Goal: Task Accomplishment & Management: Manage account settings

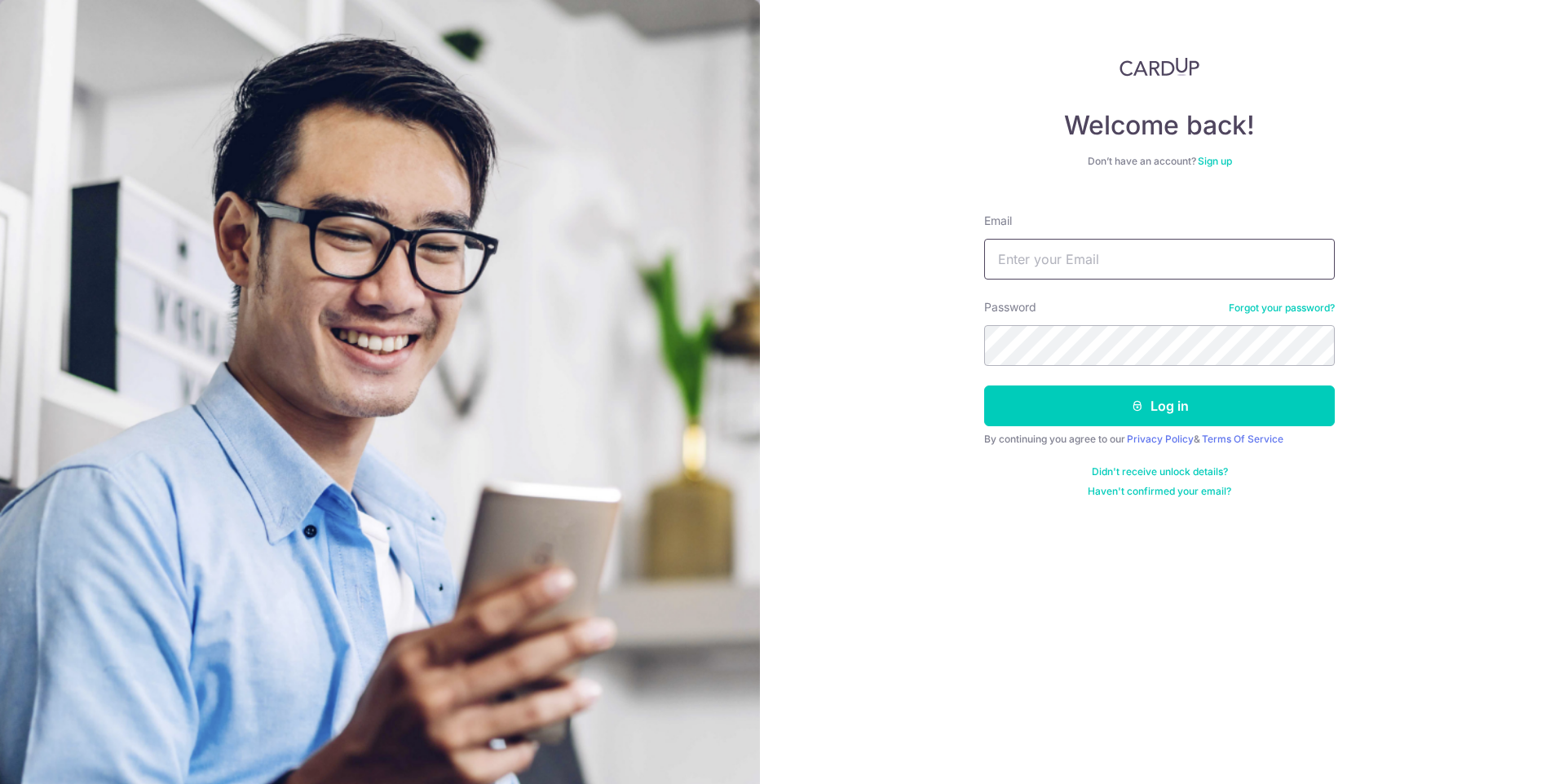
click at [1047, 263] on input "Email" at bounding box center [1159, 259] width 350 height 41
type input "[PERSON_NAME][EMAIL_ADDRESS][DOMAIN_NAME]"
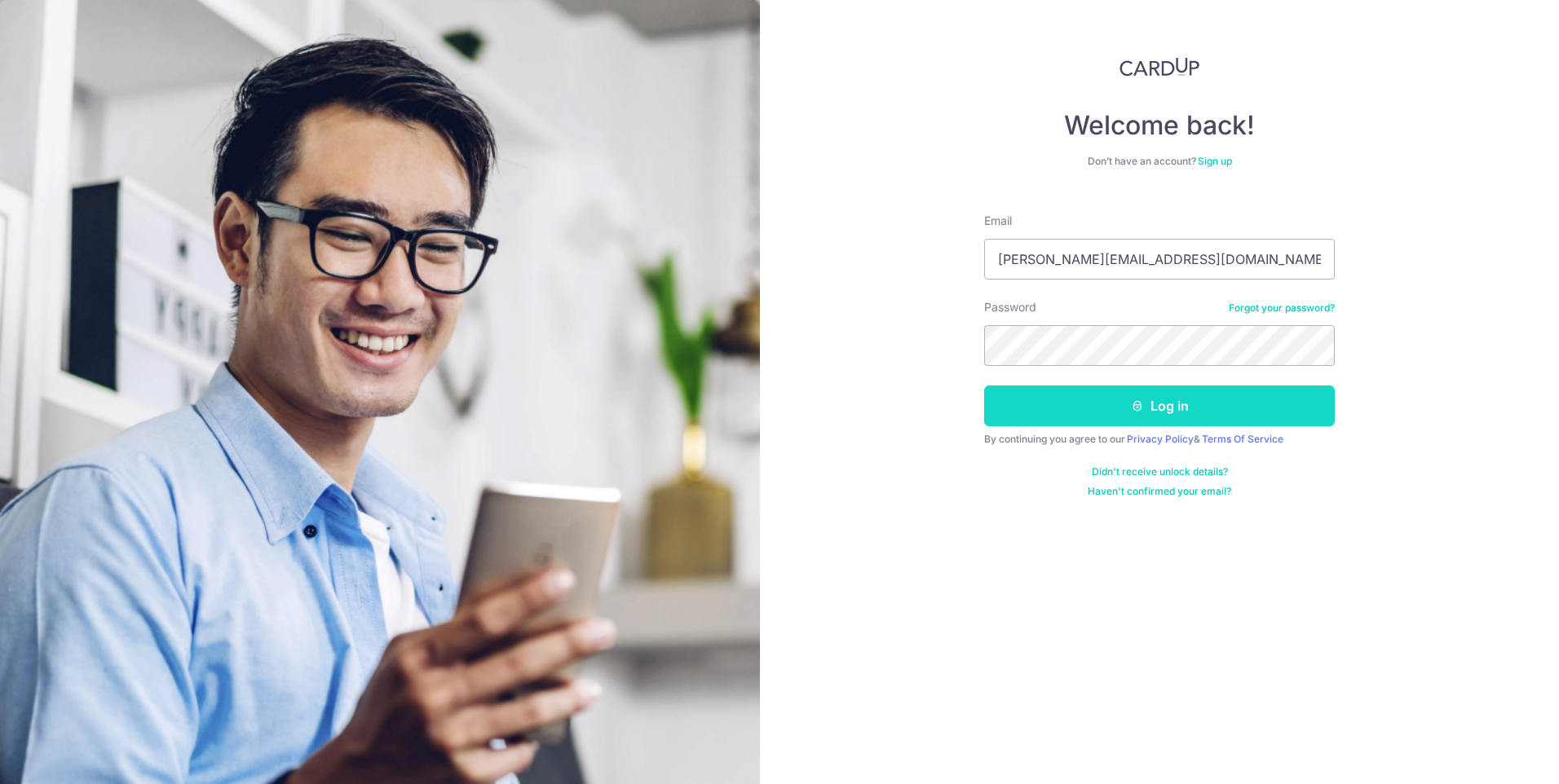
click at [1167, 413] on button "Log in" at bounding box center [1159, 406] width 350 height 41
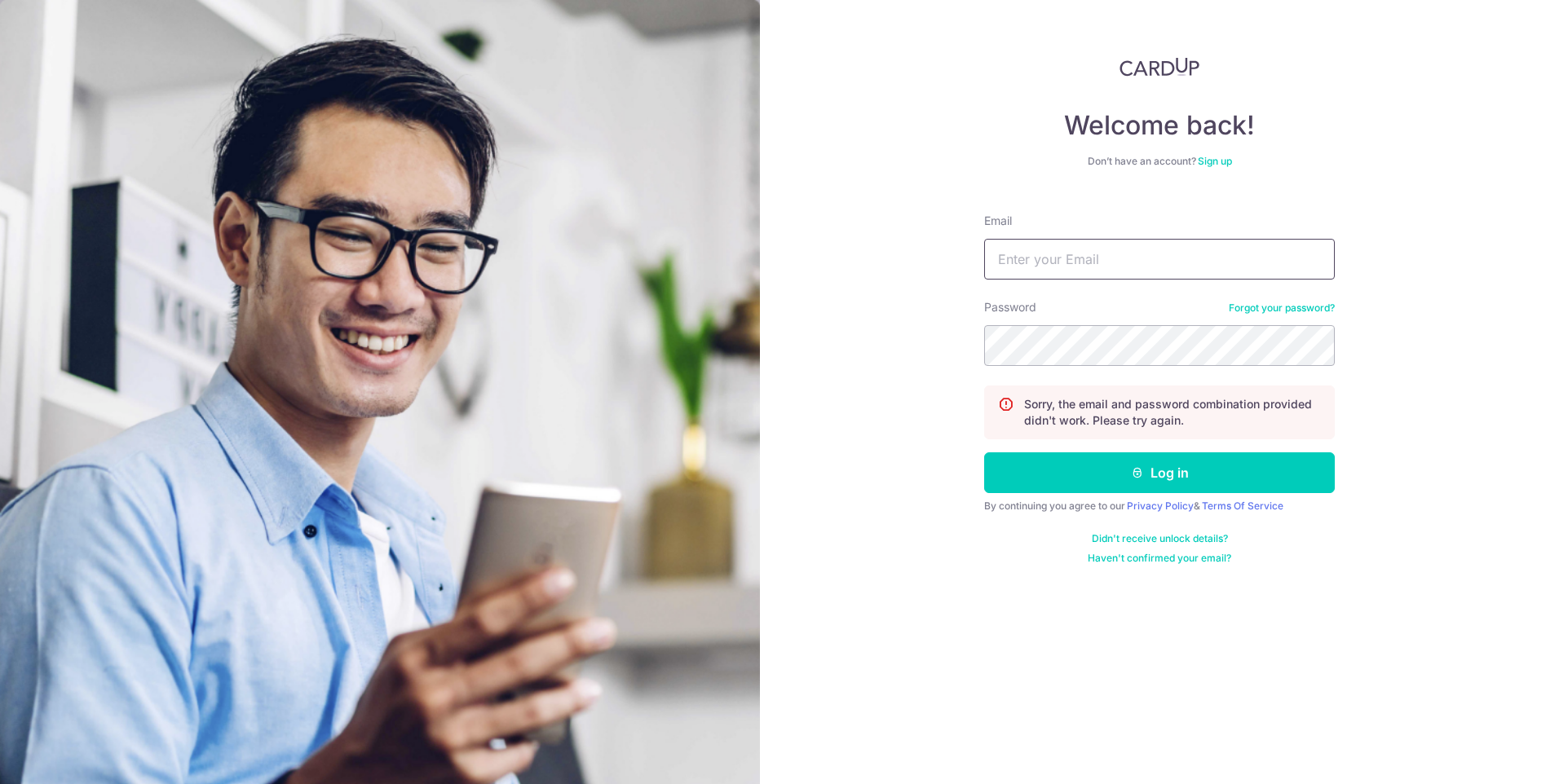
click at [1089, 253] on input "Email" at bounding box center [1159, 259] width 350 height 41
type input "[PERSON_NAME][EMAIL_ADDRESS][DOMAIN_NAME]"
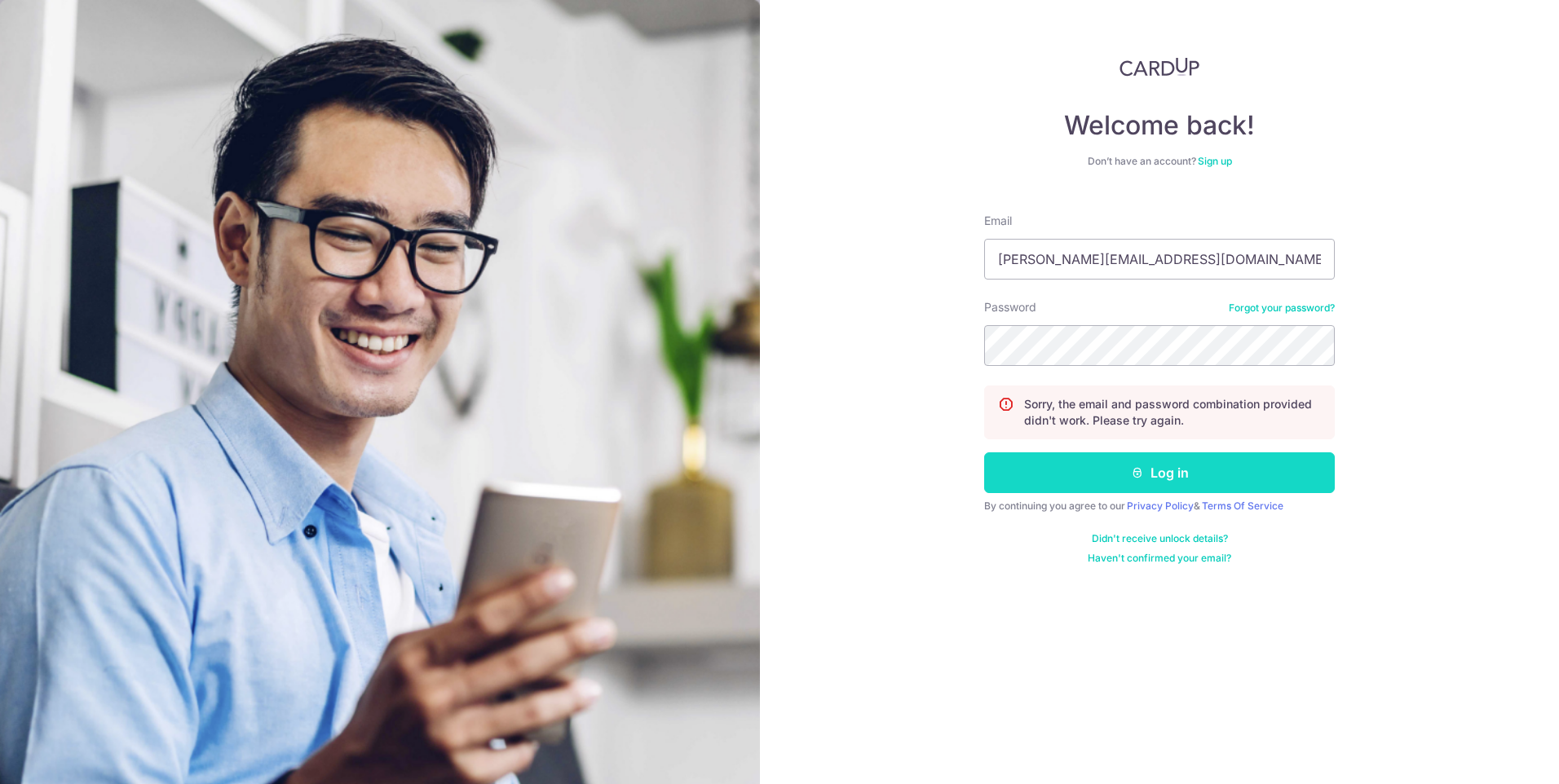
click at [1204, 466] on button "Log in" at bounding box center [1159, 473] width 350 height 41
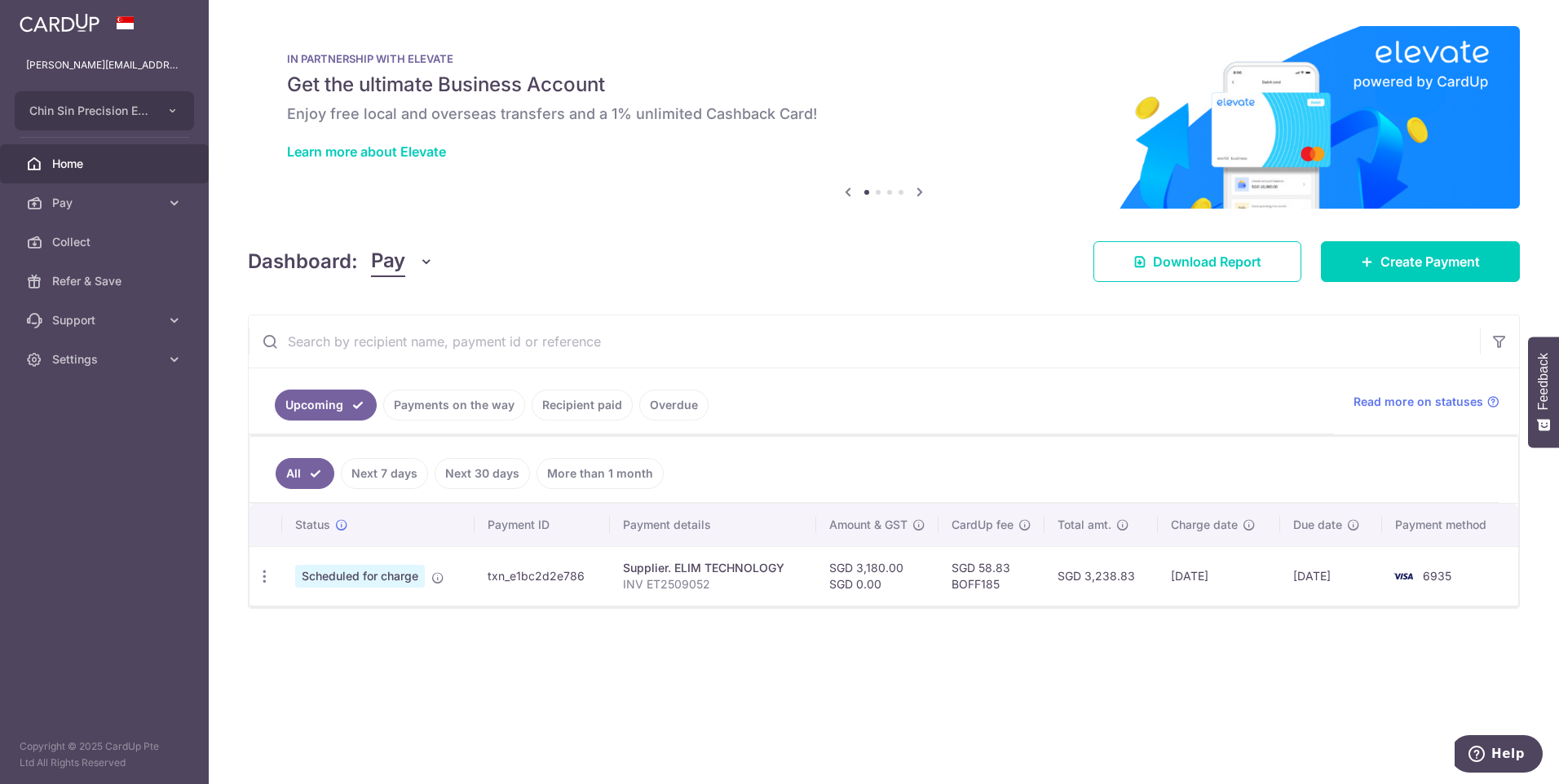
click at [431, 412] on link "Payments on the way" at bounding box center [454, 404] width 142 height 31
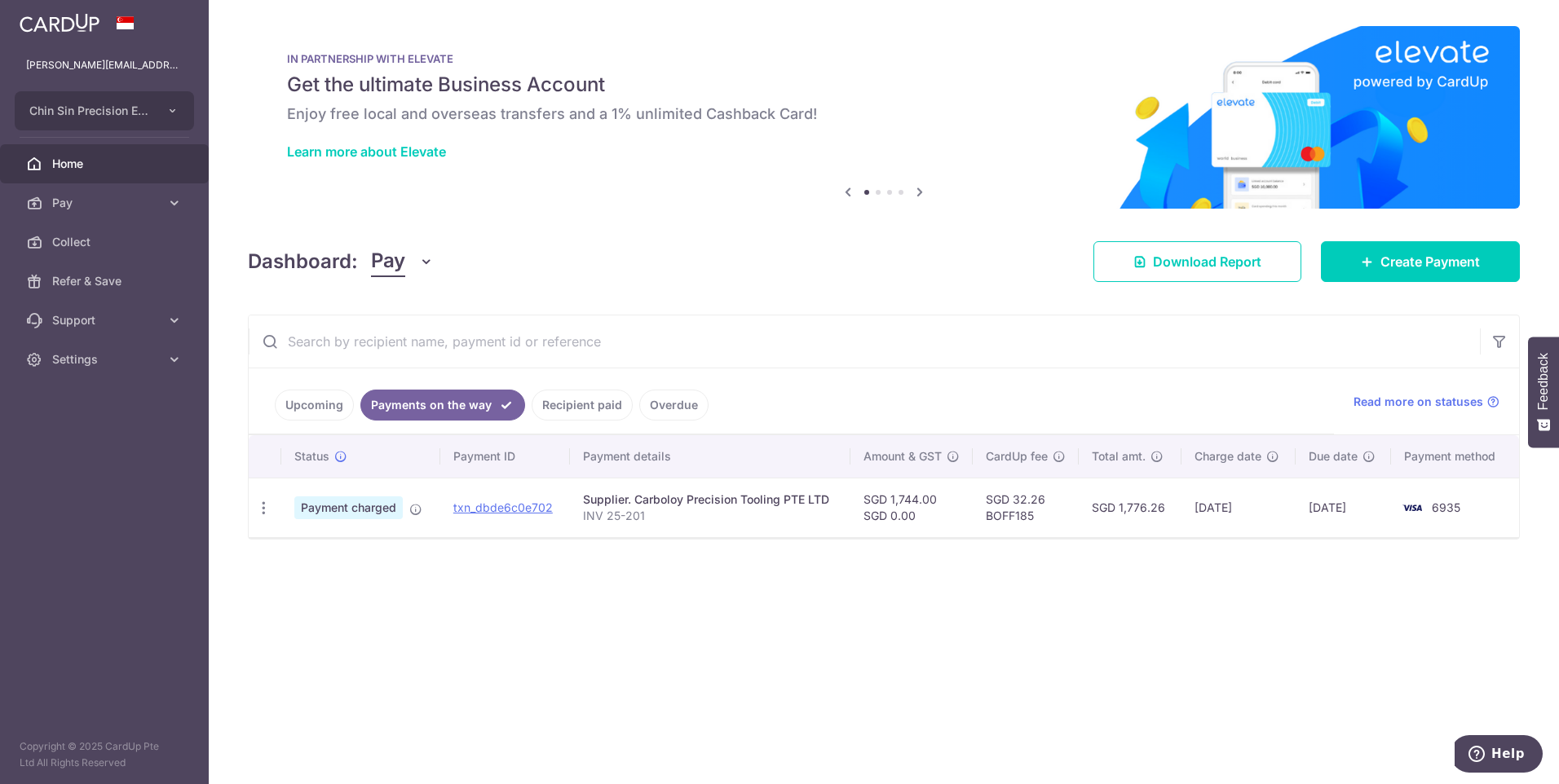
click at [585, 406] on link "Recipient paid" at bounding box center [582, 404] width 101 height 31
